Goal: Task Accomplishment & Management: Use online tool/utility

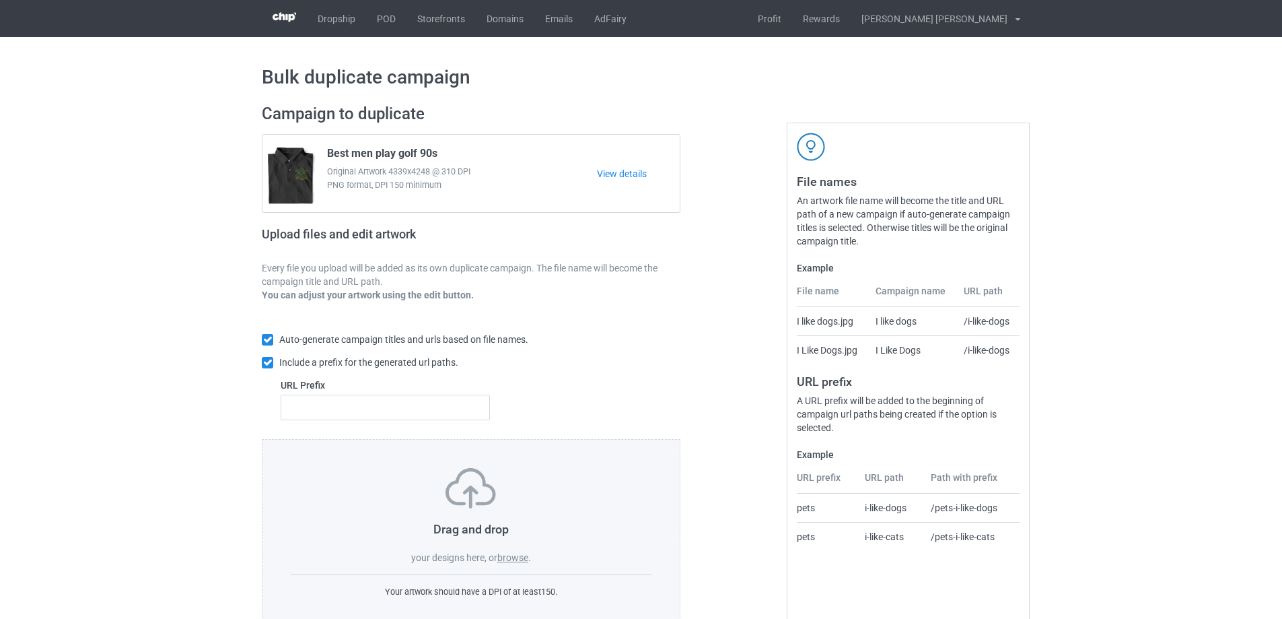
click at [522, 566] on div "Drag and drop your designs here, or browse . Your artwork should have a DPI of …" at bounding box center [471, 533] width 419 height 188
click at [521, 564] on div "Drag and drop your designs here, or browse ." at bounding box center [471, 516] width 361 height 96
click at [521, 558] on label "browse" at bounding box center [512, 557] width 31 height 11
click at [0, 0] on input "browse" at bounding box center [0, 0] width 0 height 0
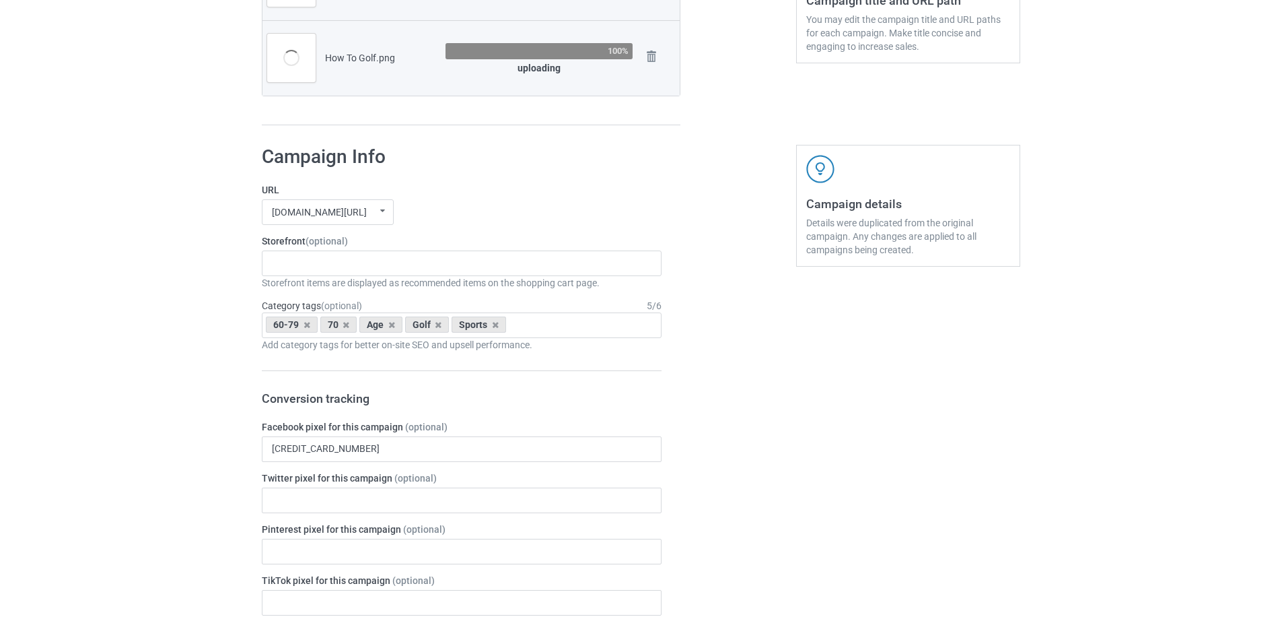
scroll to position [404, 0]
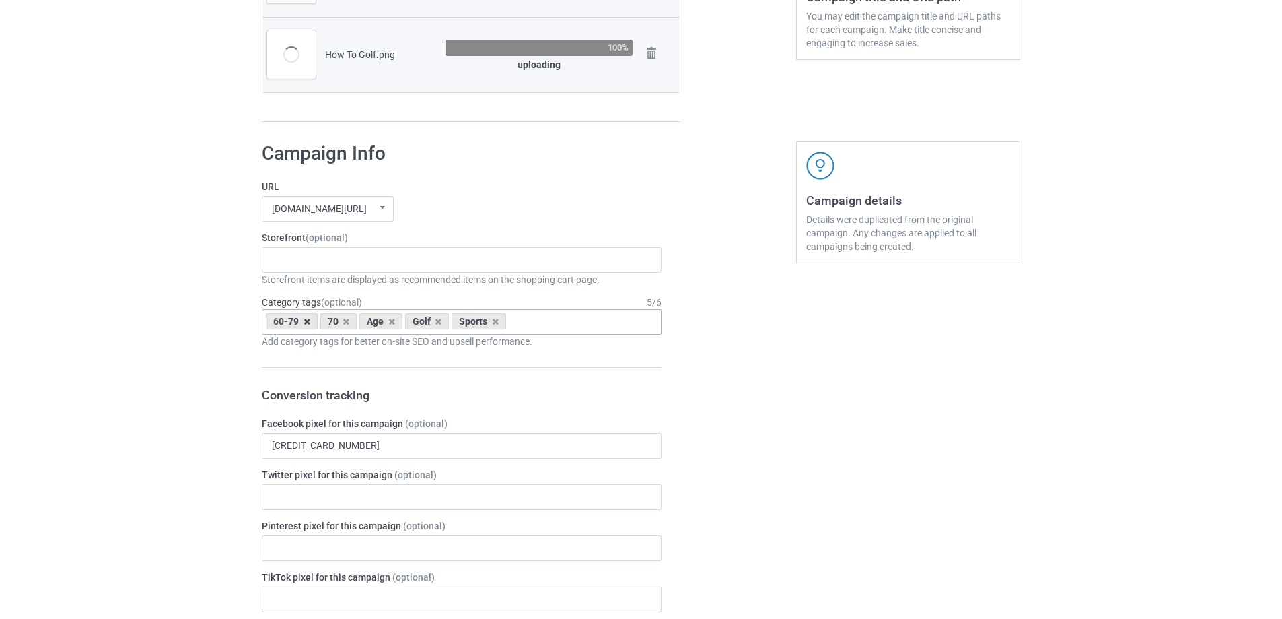
click at [306, 322] on icon at bounding box center [307, 321] width 7 height 9
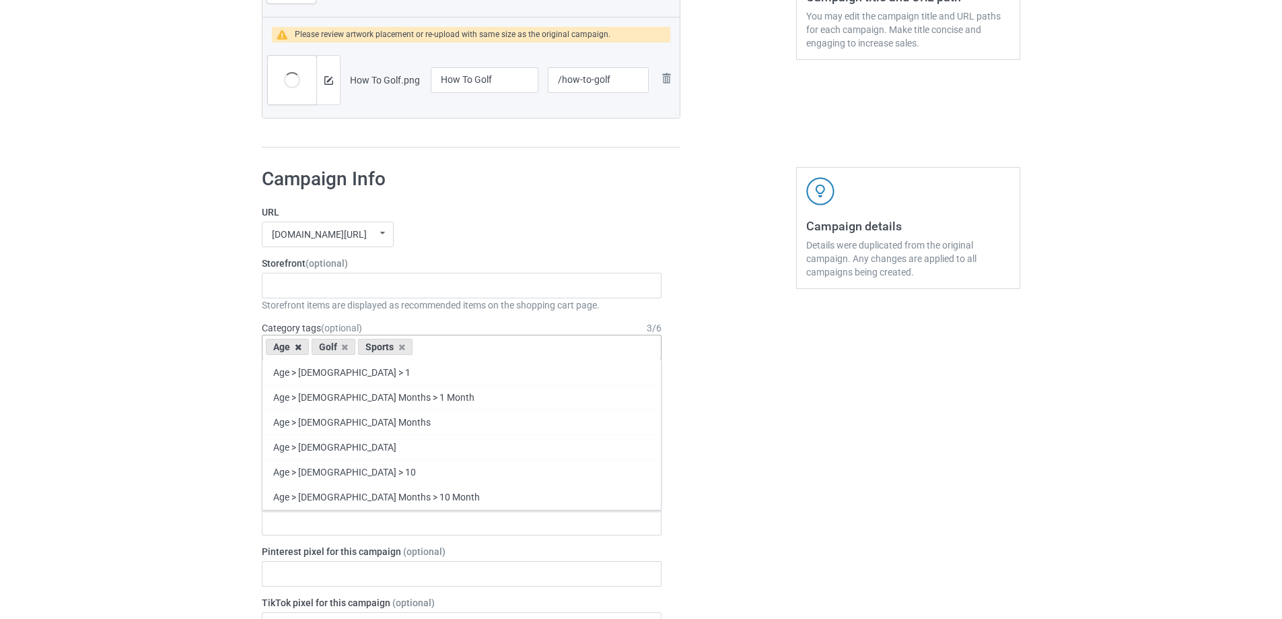
click at [298, 343] on icon at bounding box center [298, 347] width 7 height 9
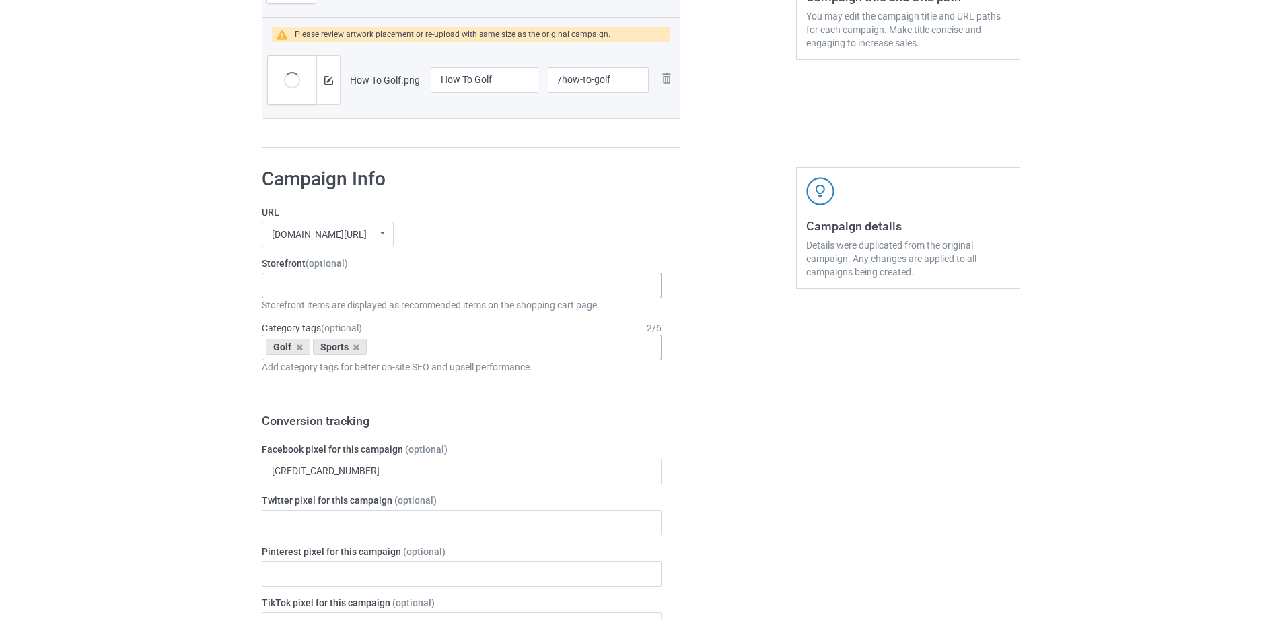
click at [299, 295] on div "Gifts For Hunter 2025 Gifts For Bikers No Hobby [DATE] Hide And Seek World Cham…" at bounding box center [462, 286] width 400 height 26
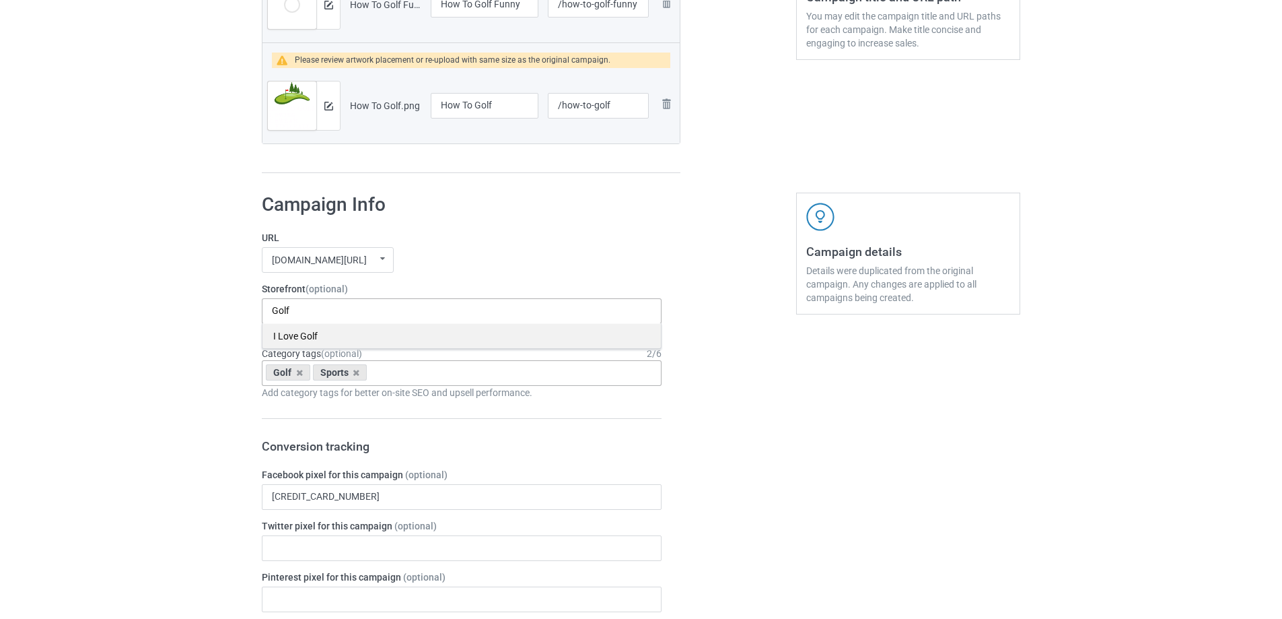
type input "Golf"
click at [306, 332] on div "I Love Golf" at bounding box center [462, 335] width 398 height 25
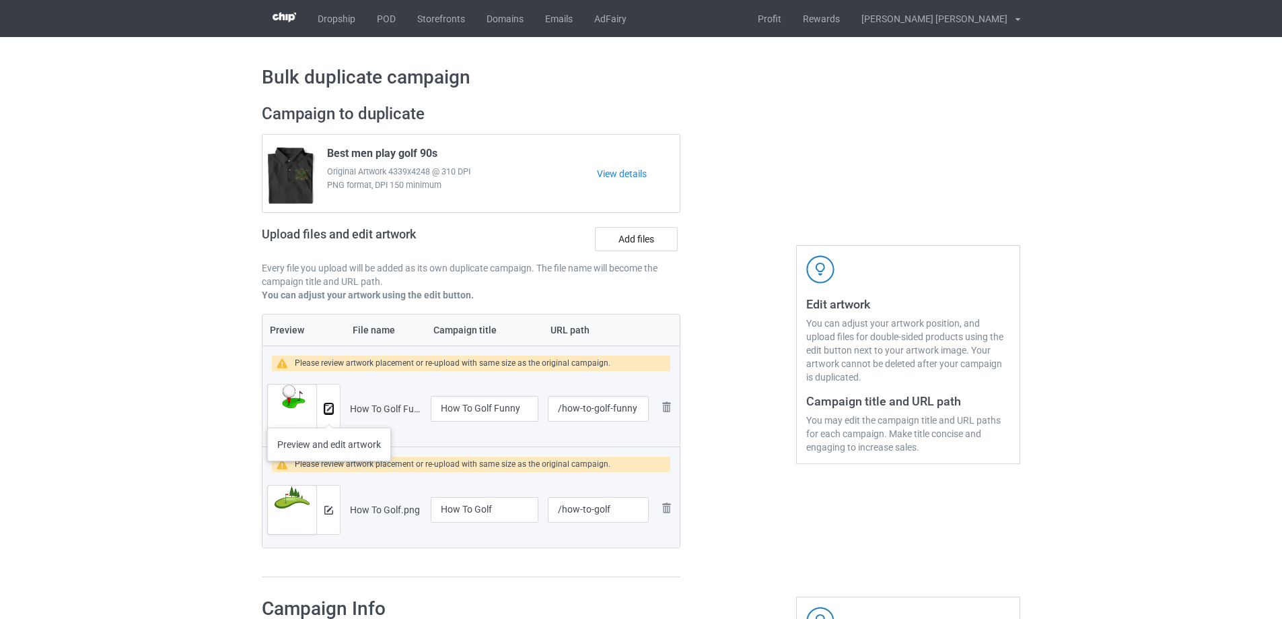
click at [329, 414] on button at bounding box center [328, 408] width 9 height 11
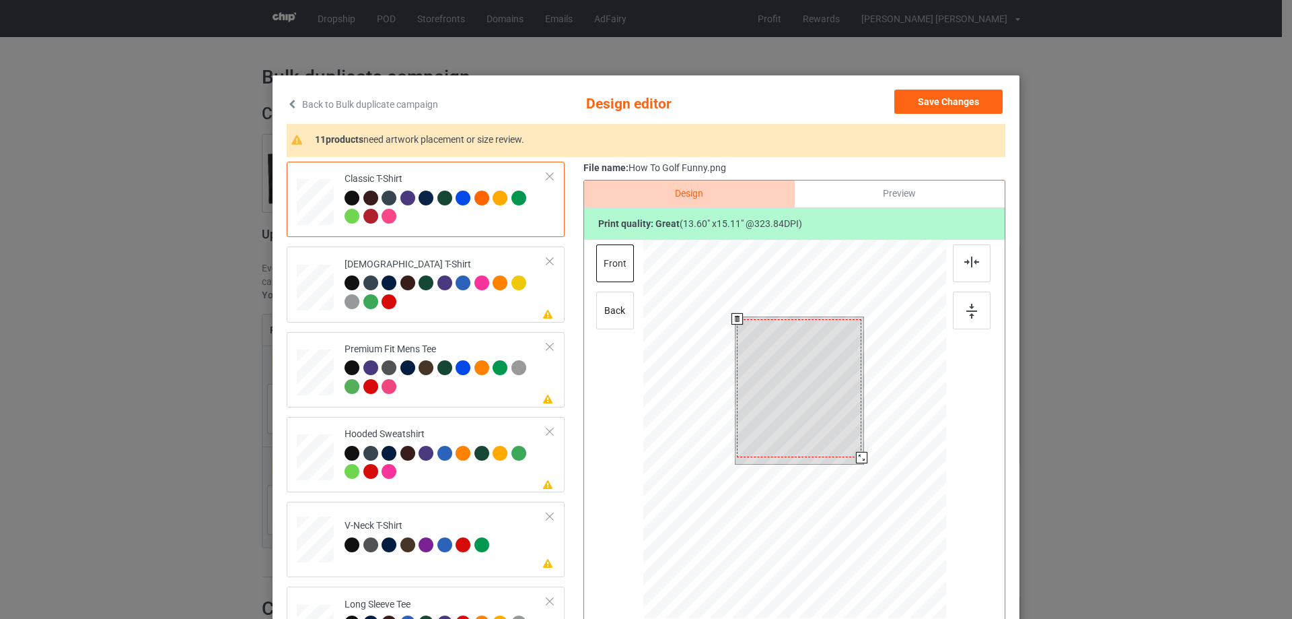
drag, startPoint x: 854, startPoint y: 459, endPoint x: 838, endPoint y: 426, distance: 36.7
click at [856, 453] on div at bounding box center [861, 457] width 11 height 11
click at [831, 394] on div at bounding box center [799, 385] width 123 height 137
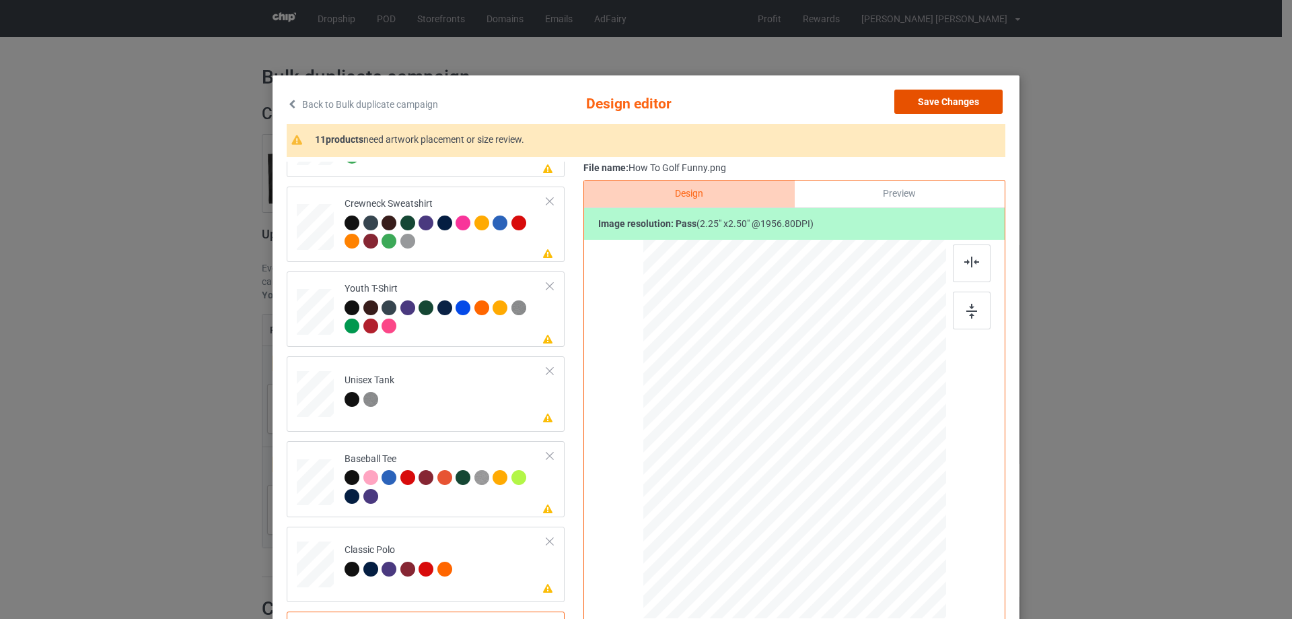
click at [936, 104] on button "Save Changes" at bounding box center [949, 102] width 108 height 24
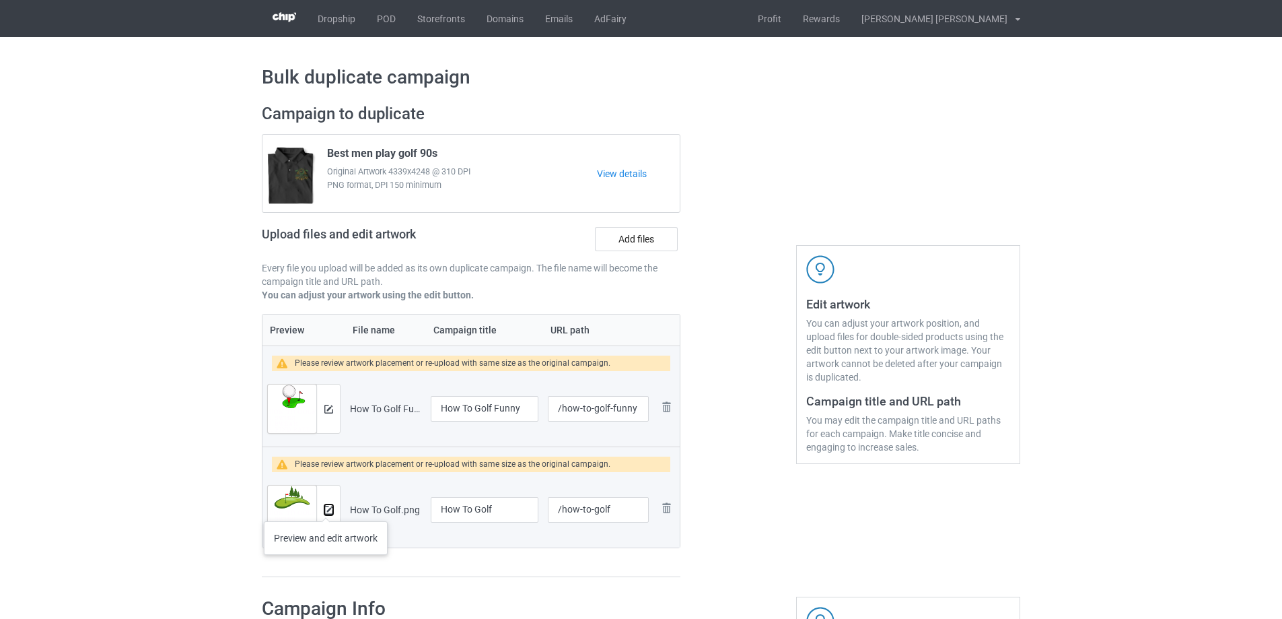
click at [325, 510] on img at bounding box center [328, 510] width 9 height 9
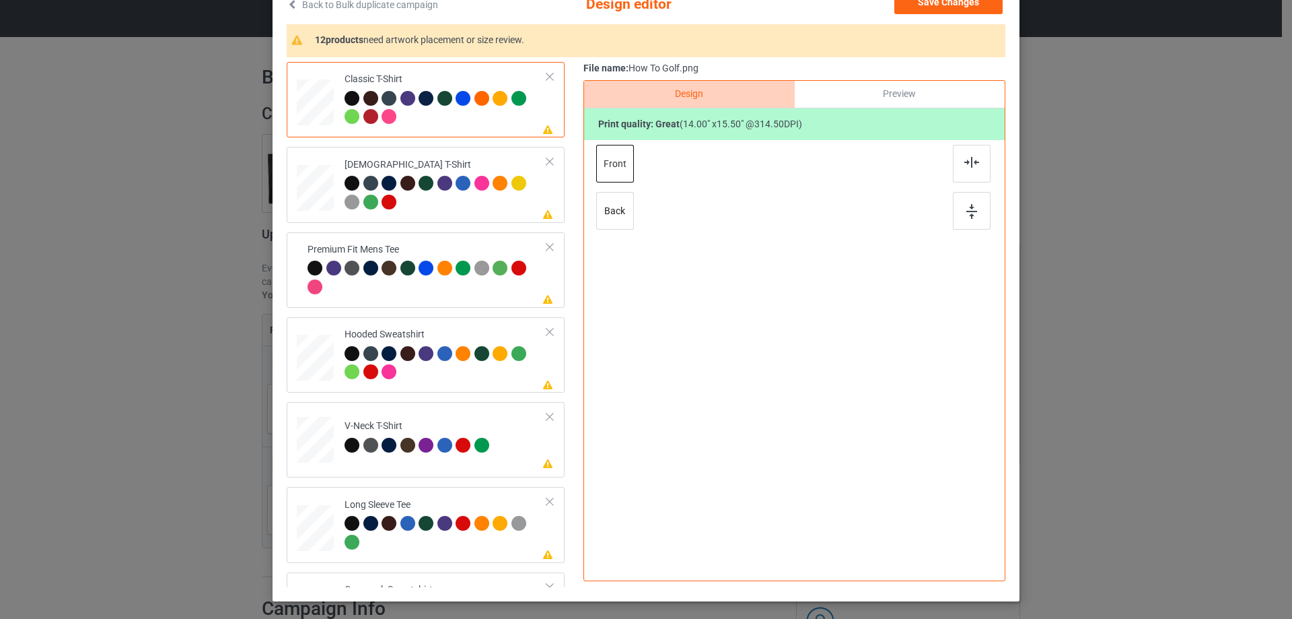
scroll to position [135, 0]
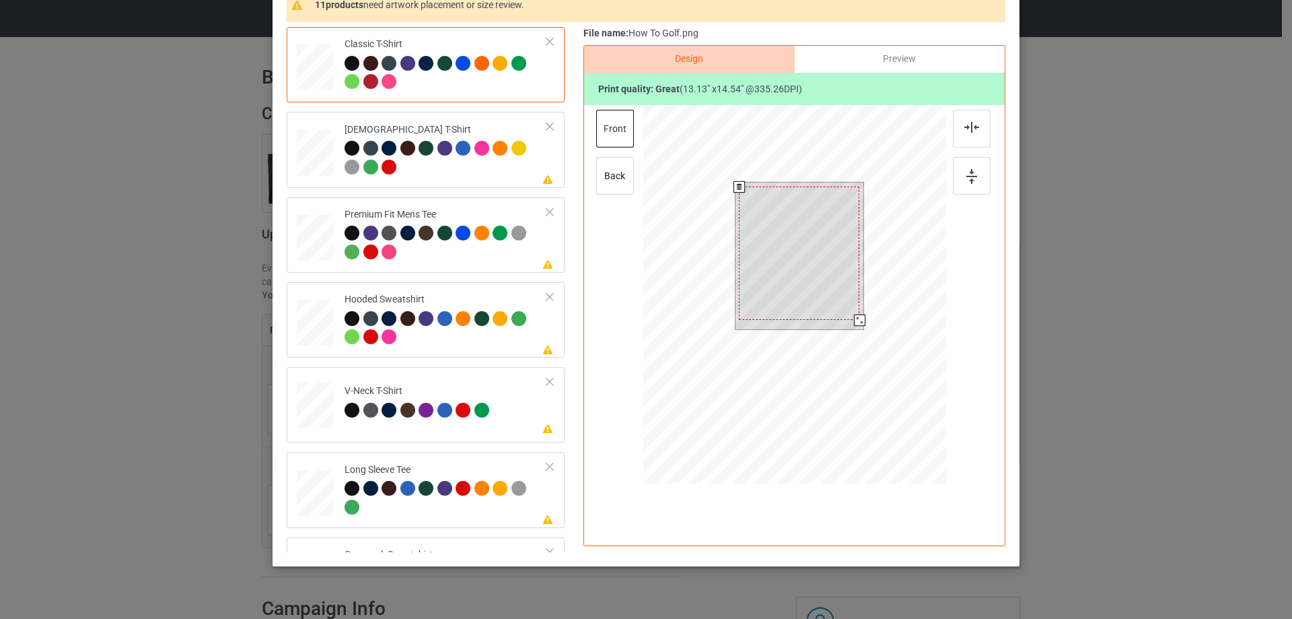
drag, startPoint x: 858, startPoint y: 324, endPoint x: 857, endPoint y: 317, distance: 6.9
click at [857, 317] on div at bounding box center [859, 319] width 11 height 11
click at [833, 256] on div at bounding box center [800, 248] width 120 height 133
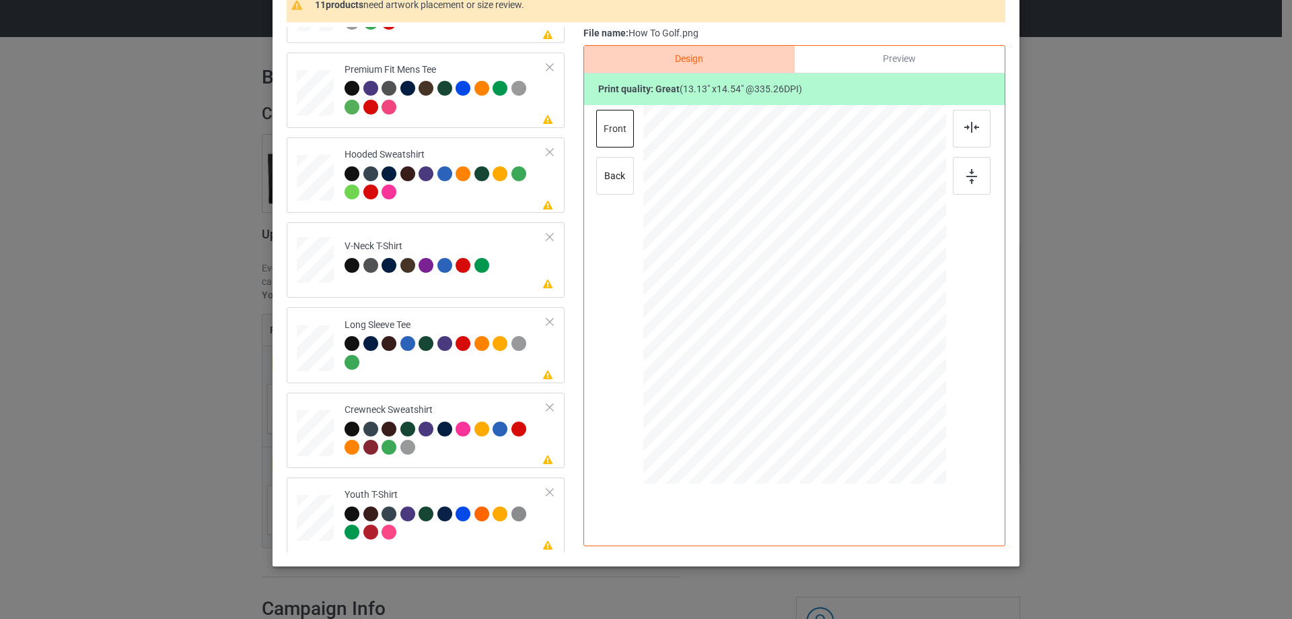
scroll to position [485, 0]
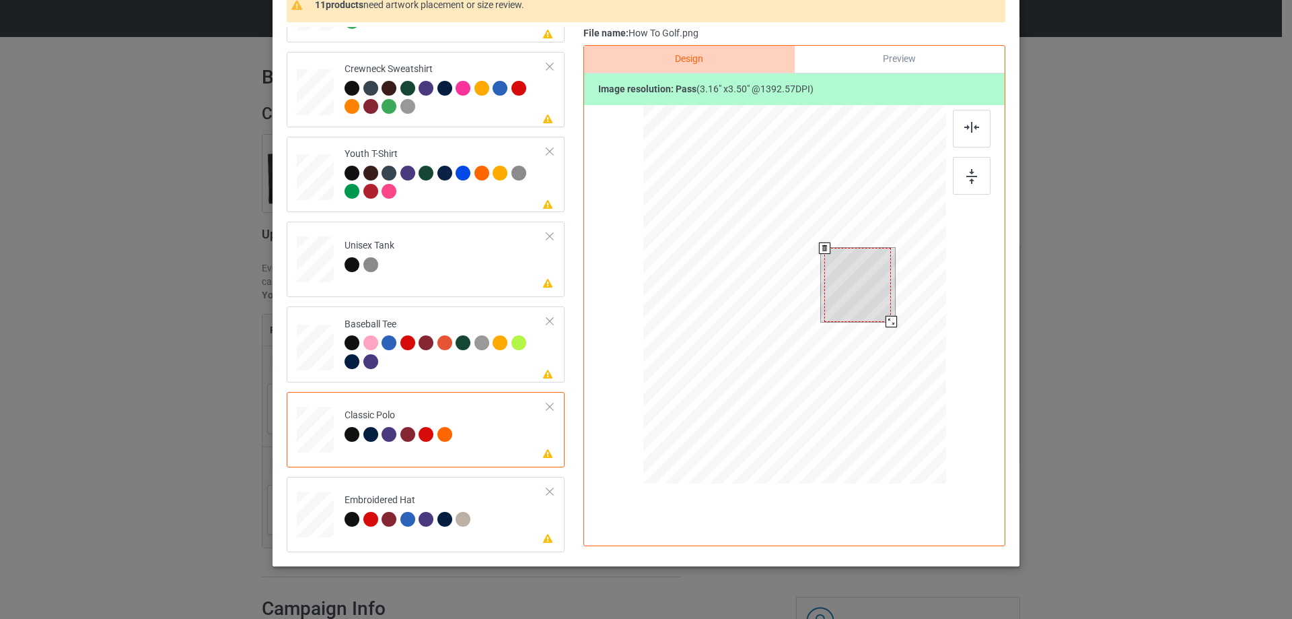
click at [851, 266] on div at bounding box center [858, 285] width 67 height 74
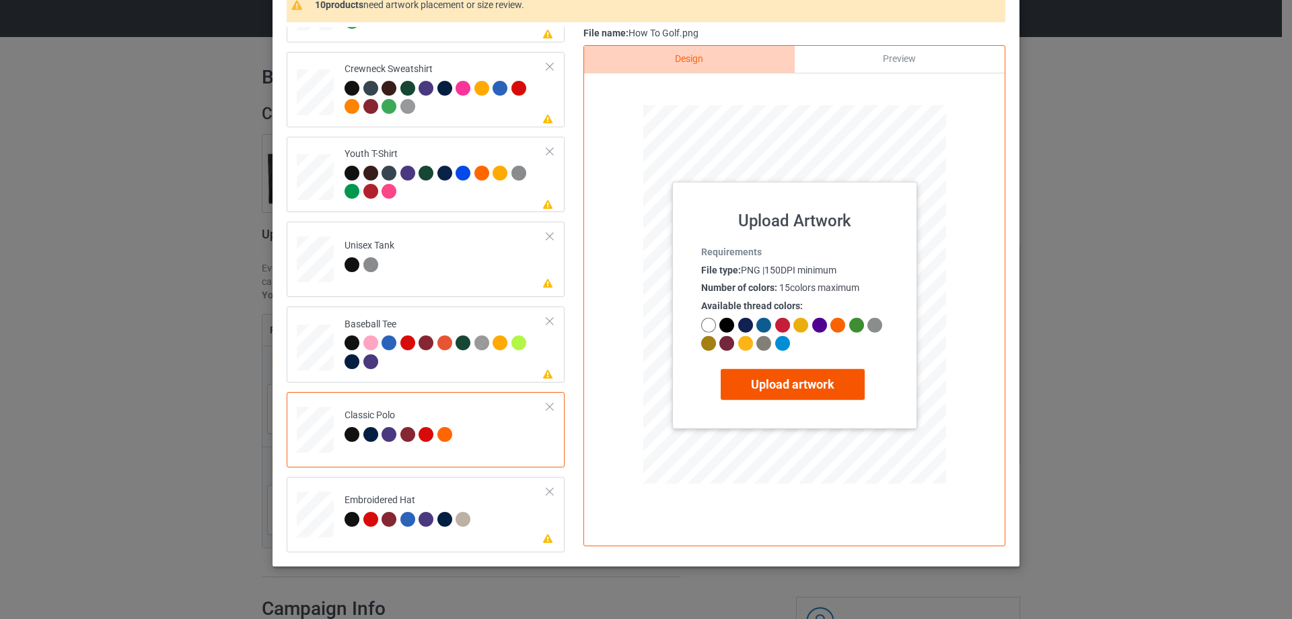
click at [785, 384] on label "Upload artwork" at bounding box center [793, 383] width 144 height 31
click at [0, 0] on input "Upload artwork" at bounding box center [0, 0] width 0 height 0
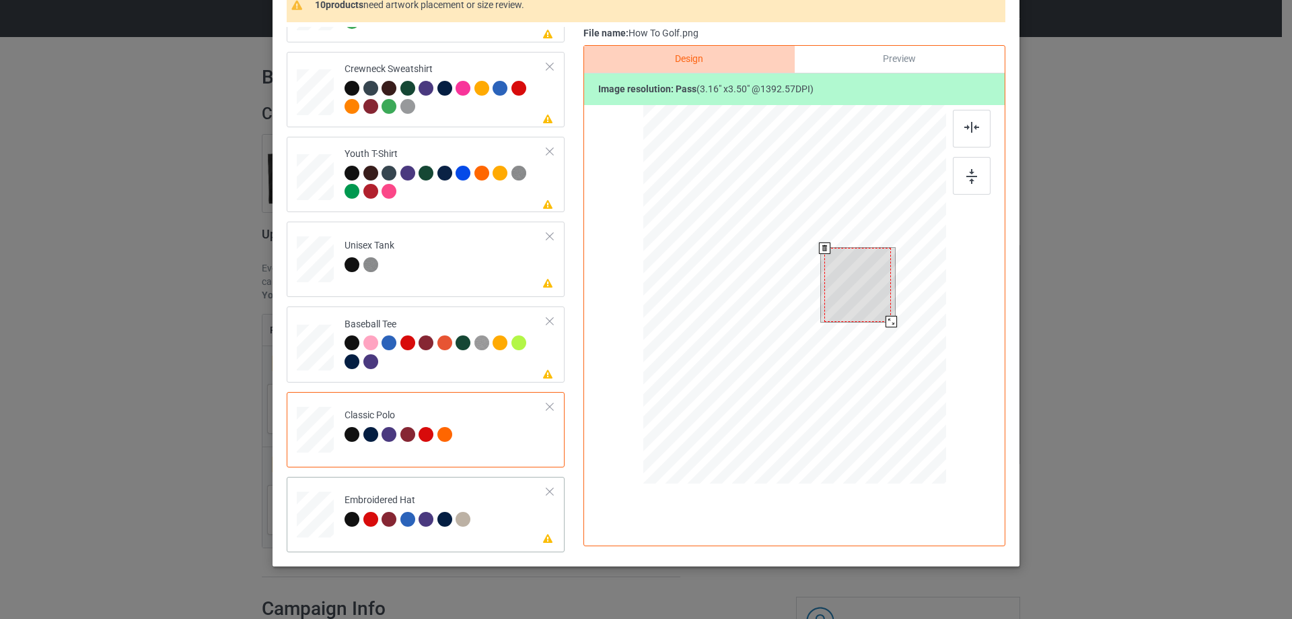
click at [312, 510] on div at bounding box center [315, 513] width 15 height 7
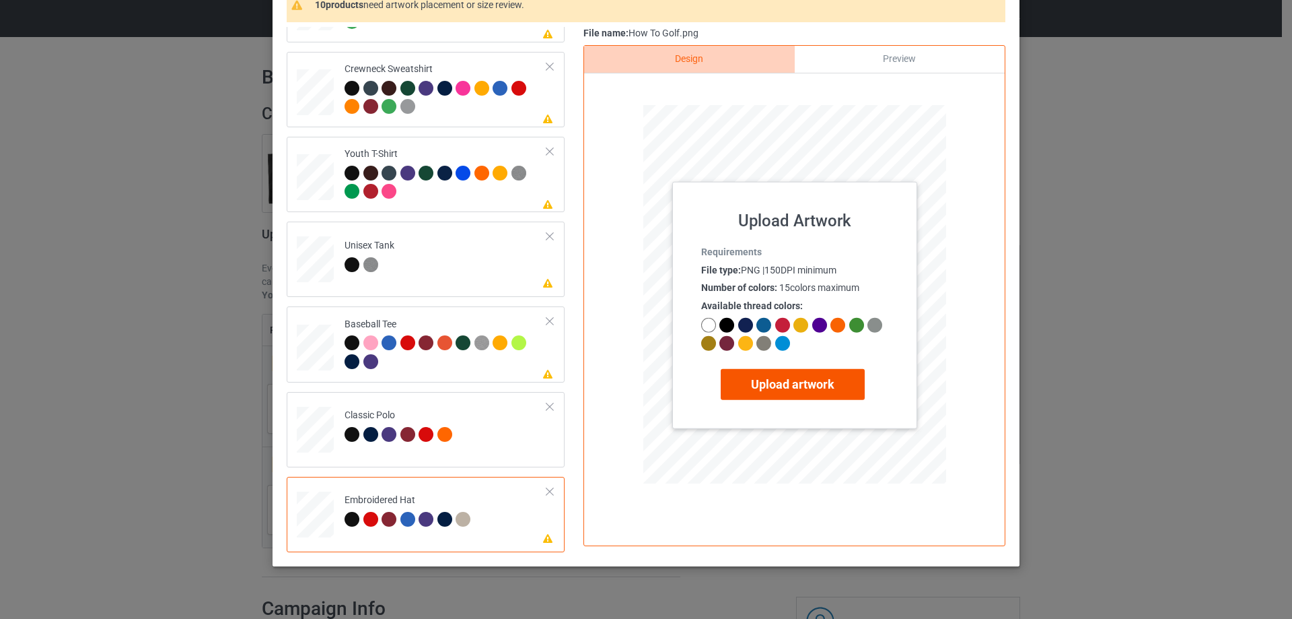
click at [800, 376] on label "Upload artwork" at bounding box center [793, 383] width 144 height 31
click at [0, 0] on input "Upload artwork" at bounding box center [0, 0] width 0 height 0
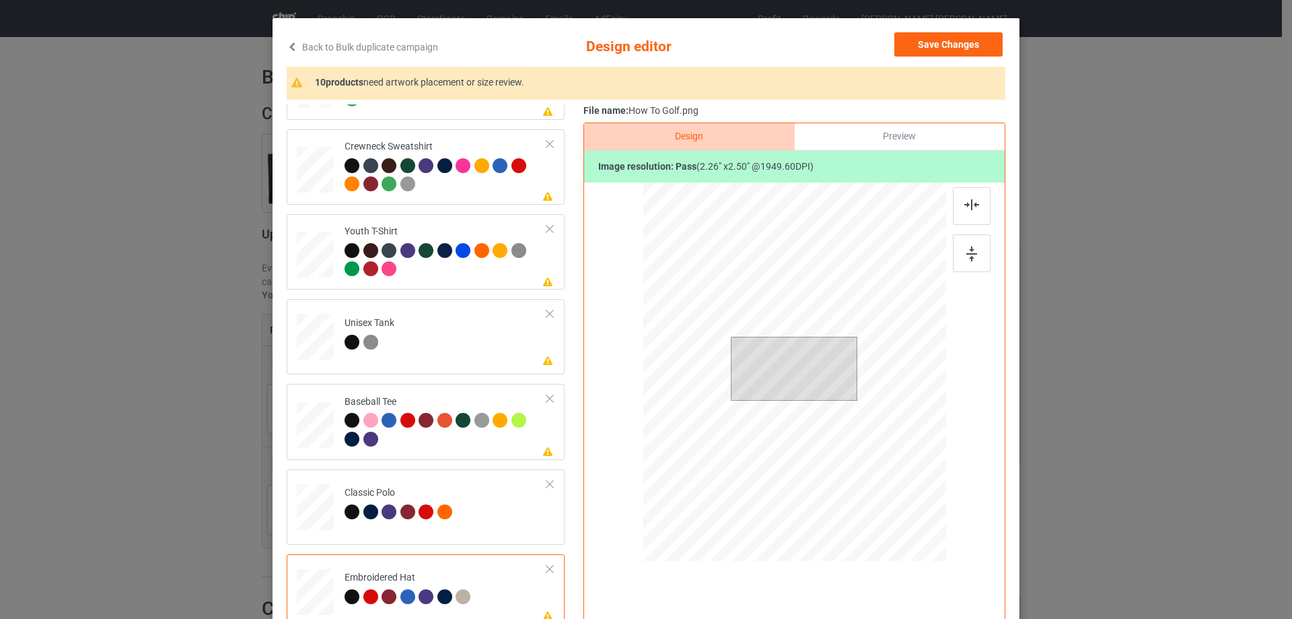
scroll to position [0, 0]
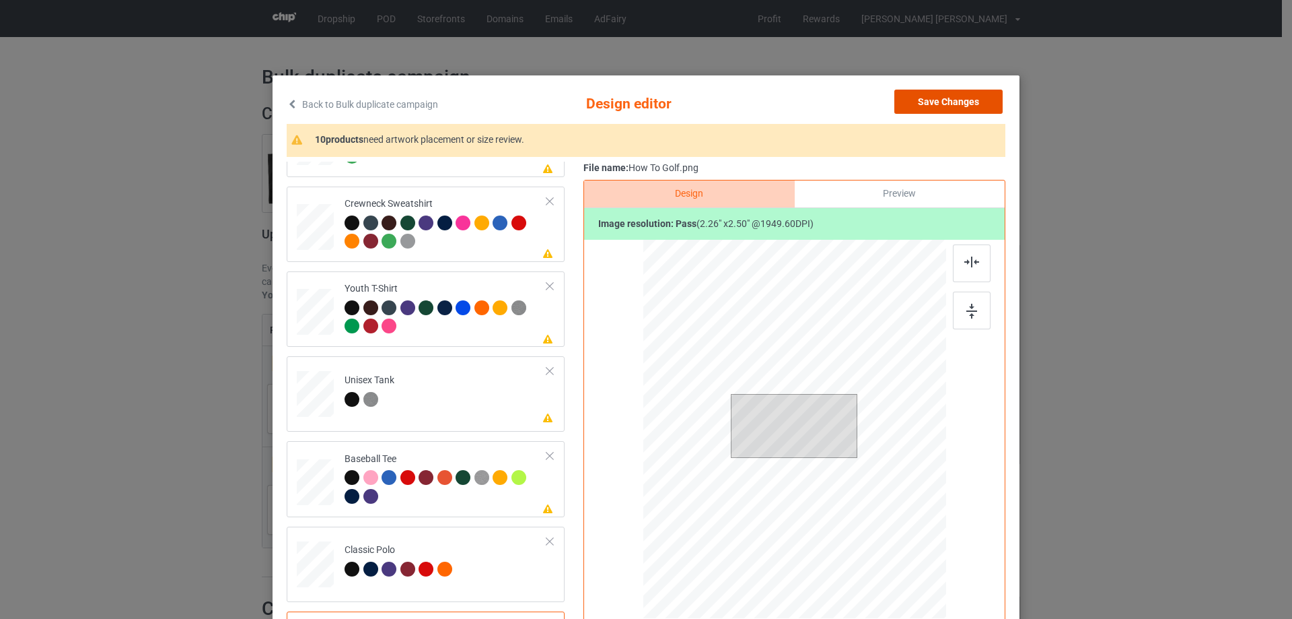
click at [956, 102] on button "Save Changes" at bounding box center [949, 102] width 108 height 24
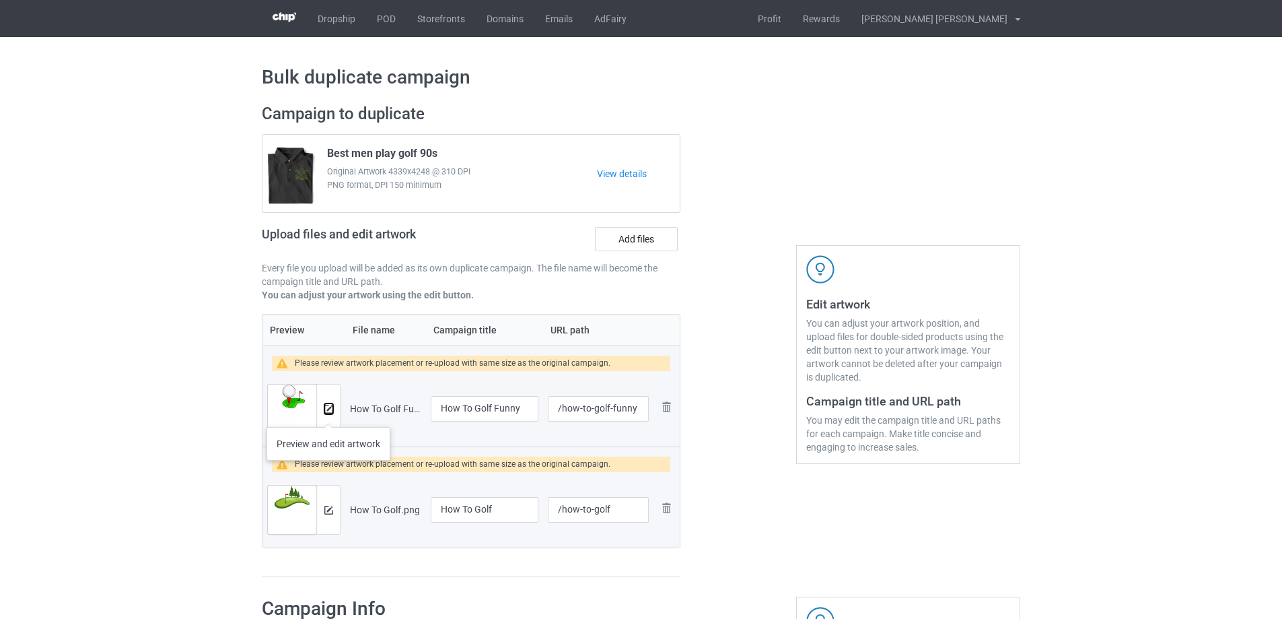
click at [328, 413] on button at bounding box center [328, 408] width 9 height 11
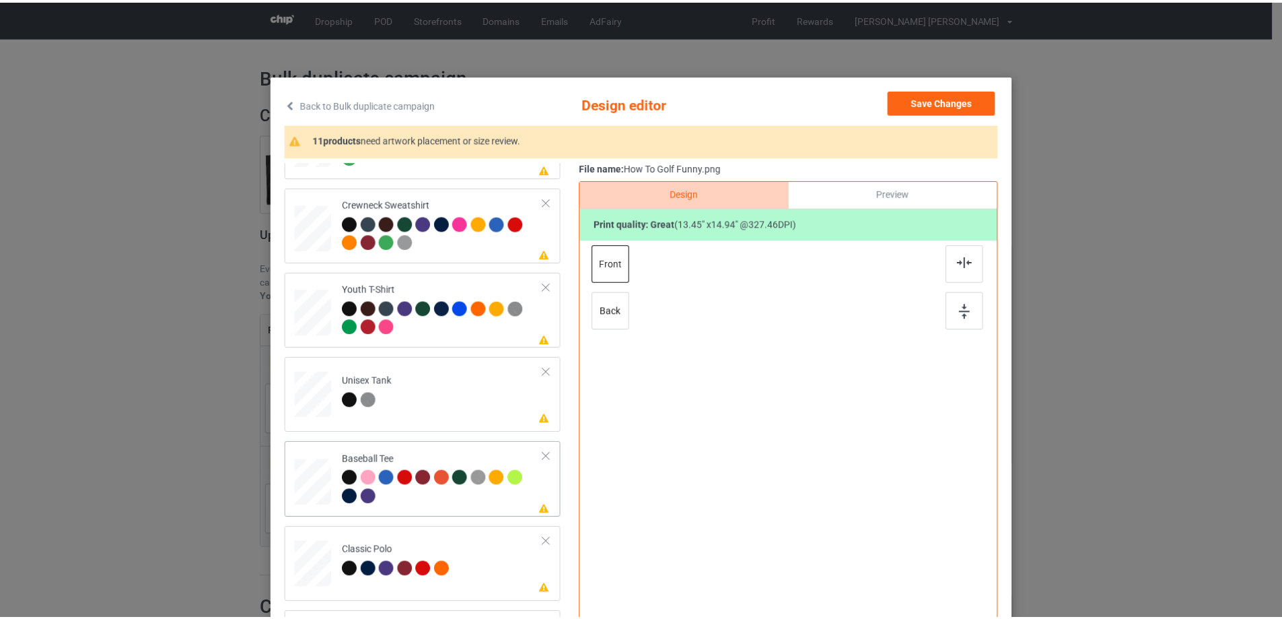
scroll to position [485, 0]
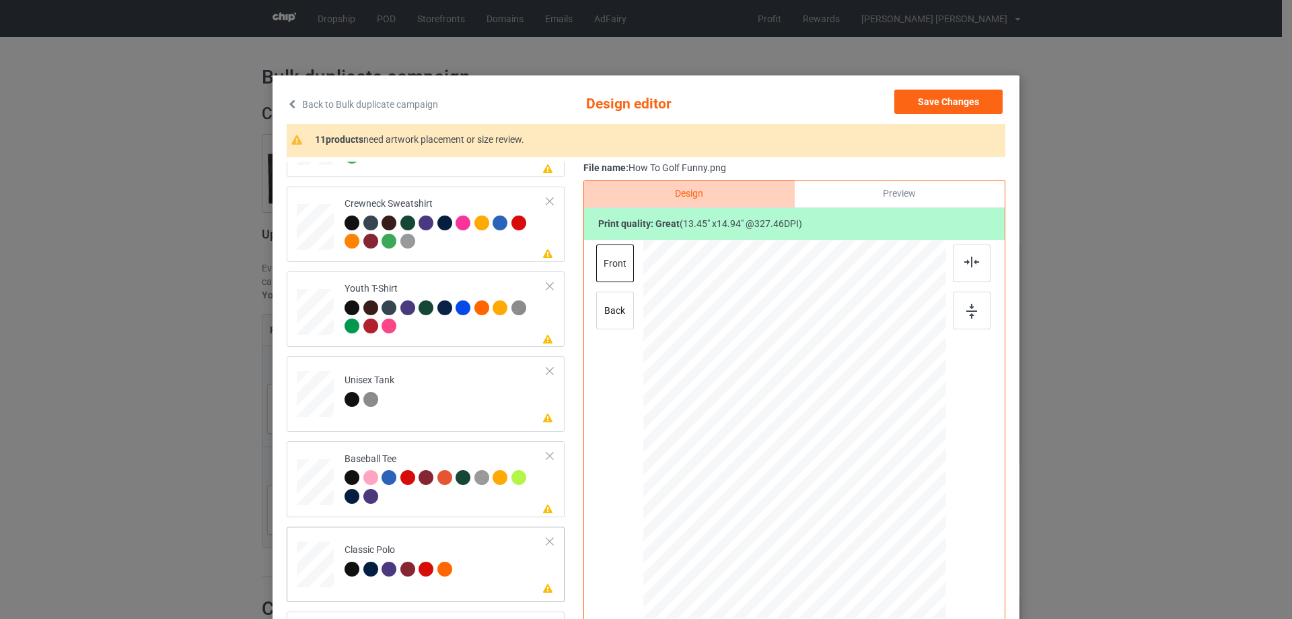
click at [287, 569] on div "Please review artwork placement Classic Polo" at bounding box center [426, 563] width 278 height 75
click at [956, 98] on button "Save Changes" at bounding box center [949, 102] width 108 height 24
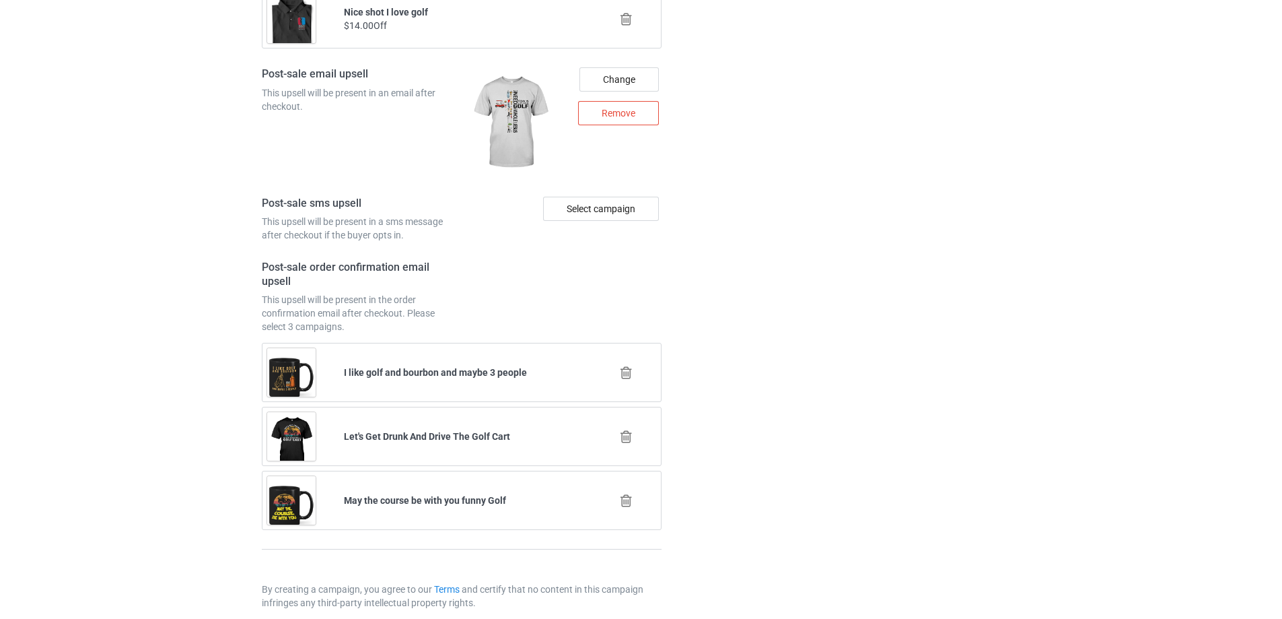
scroll to position [1941, 0]
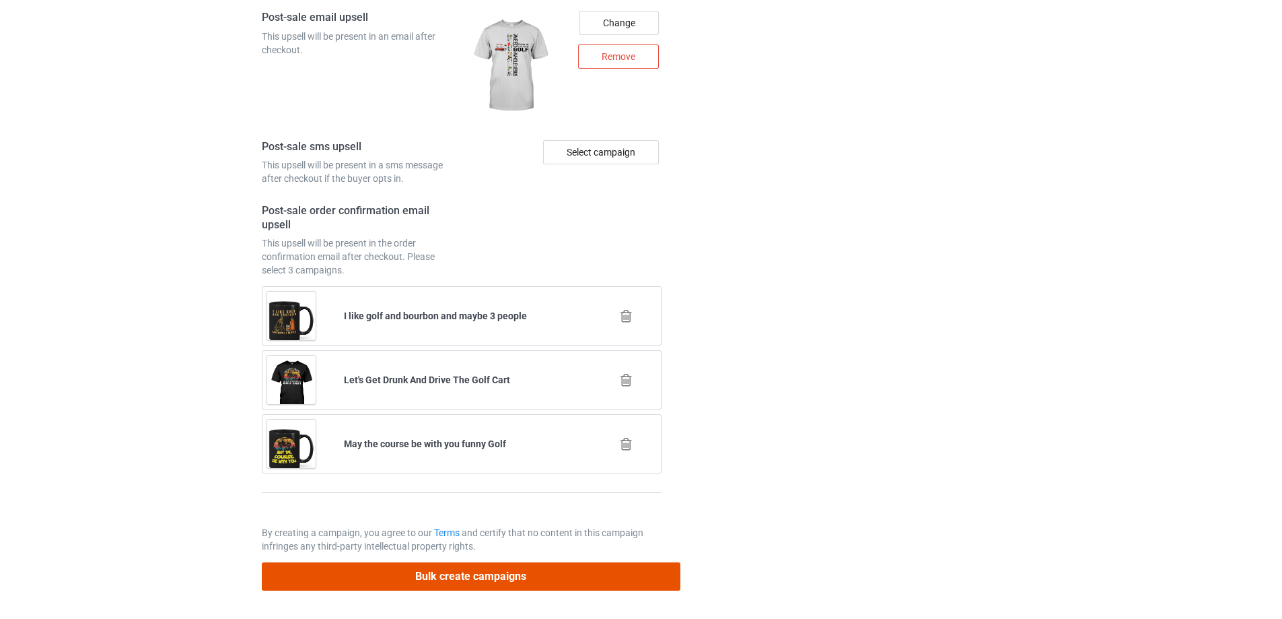
click at [465, 577] on button "Bulk create campaigns" at bounding box center [471, 576] width 419 height 28
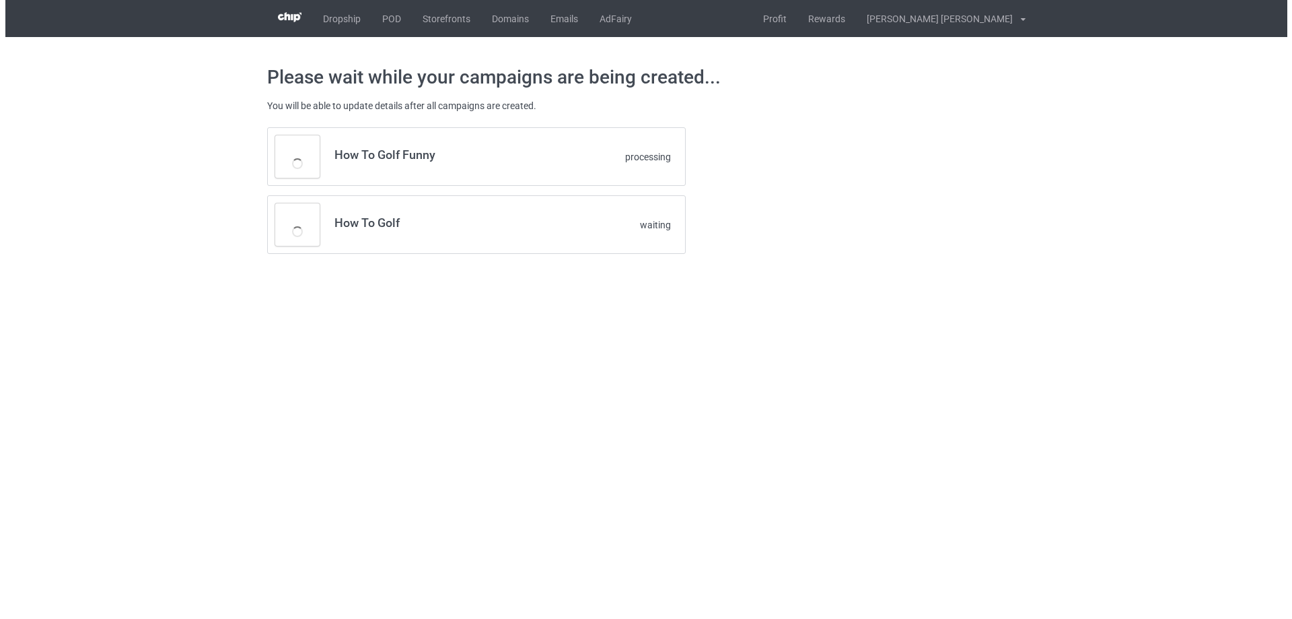
scroll to position [0, 0]
